Goal: Information Seeking & Learning: Learn about a topic

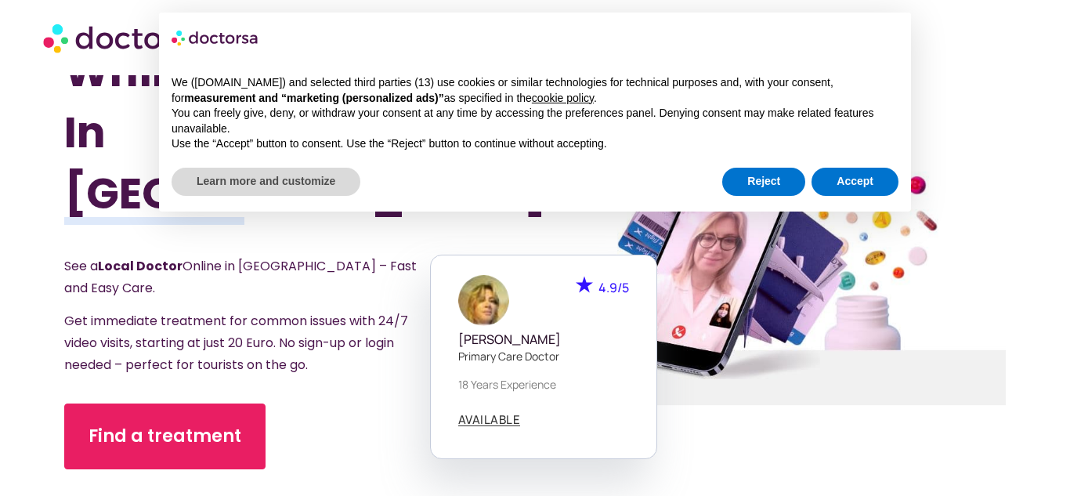
scroll to position [99, 0]
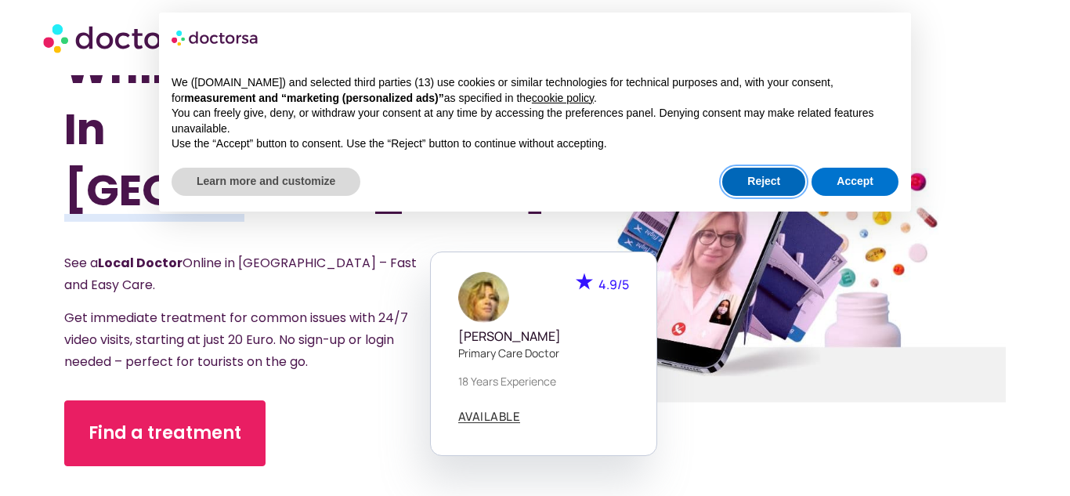
click at [780, 181] on button "Reject" at bounding box center [763, 182] width 83 height 28
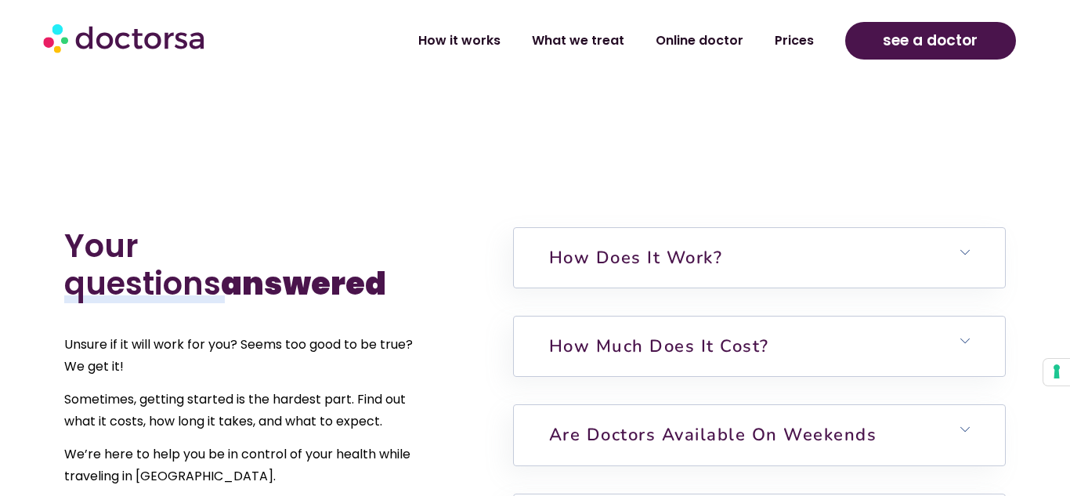
scroll to position [3298, 0]
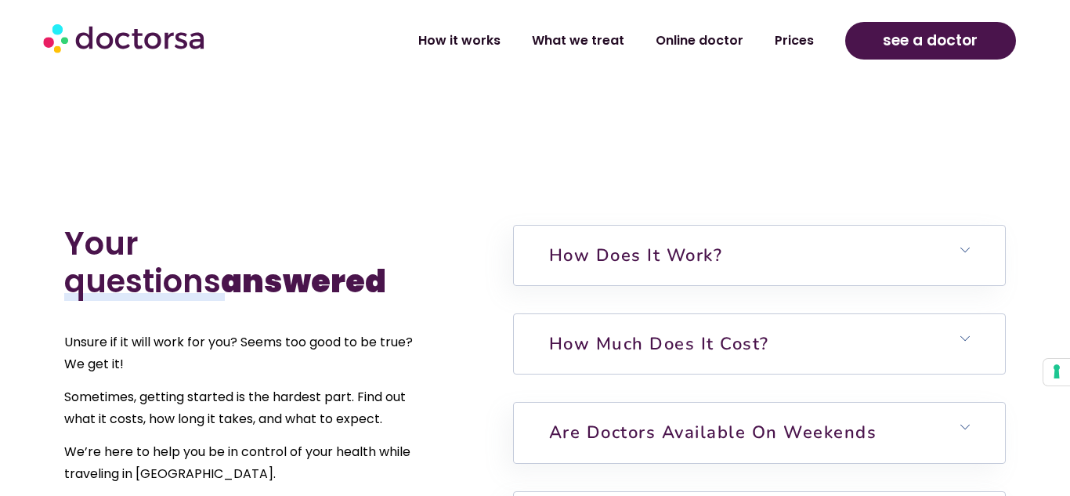
click at [965, 334] on icon at bounding box center [964, 338] width 9 height 9
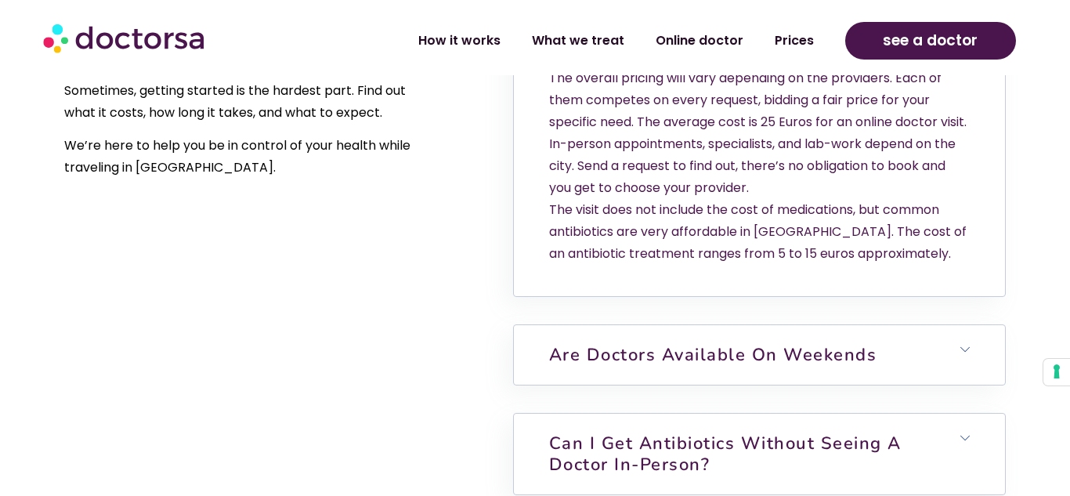
scroll to position [3606, 0]
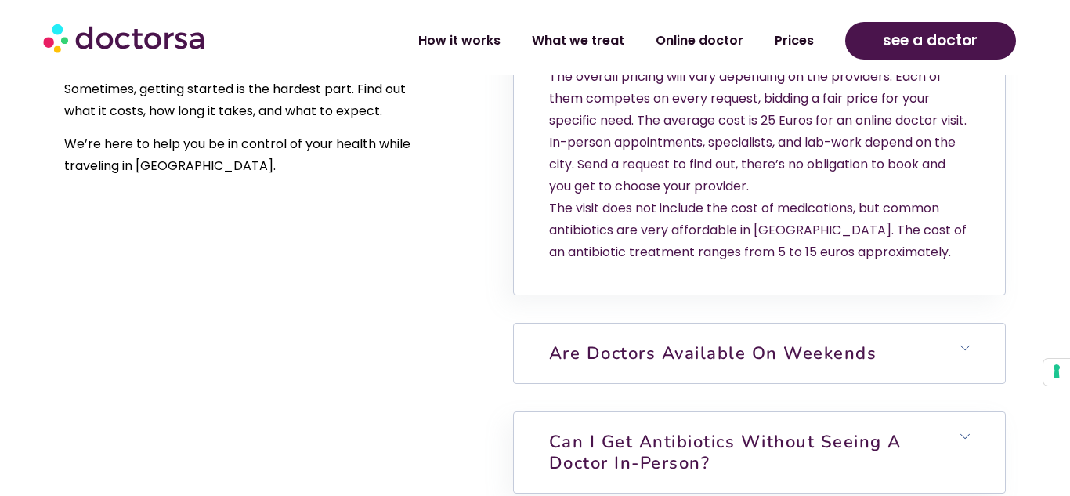
click at [973, 323] on h6 "Are doctors available on weekends" at bounding box center [759, 353] width 491 height 60
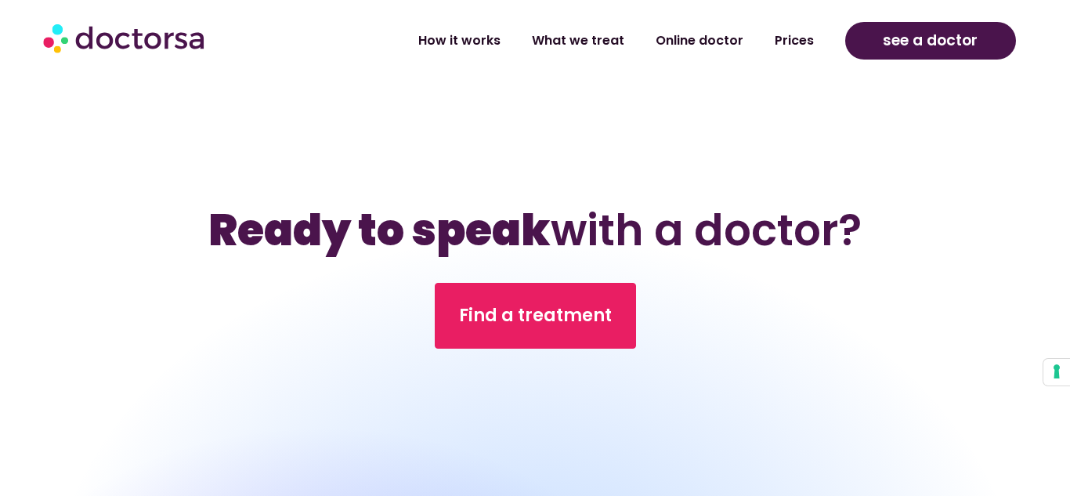
scroll to position [4836, 0]
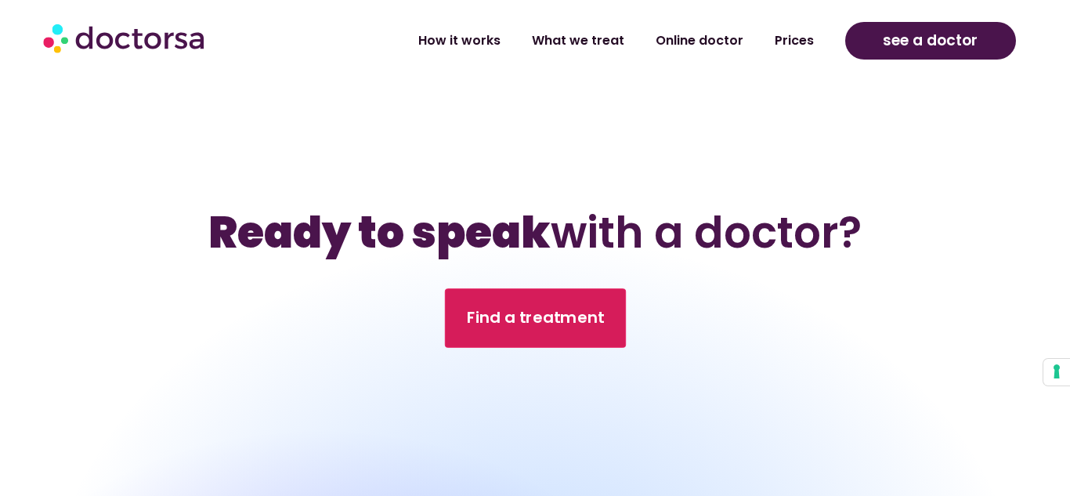
click at [560, 306] on span "Find a treatment" at bounding box center [535, 317] width 138 height 23
